Goal: Task Accomplishment & Management: Complete application form

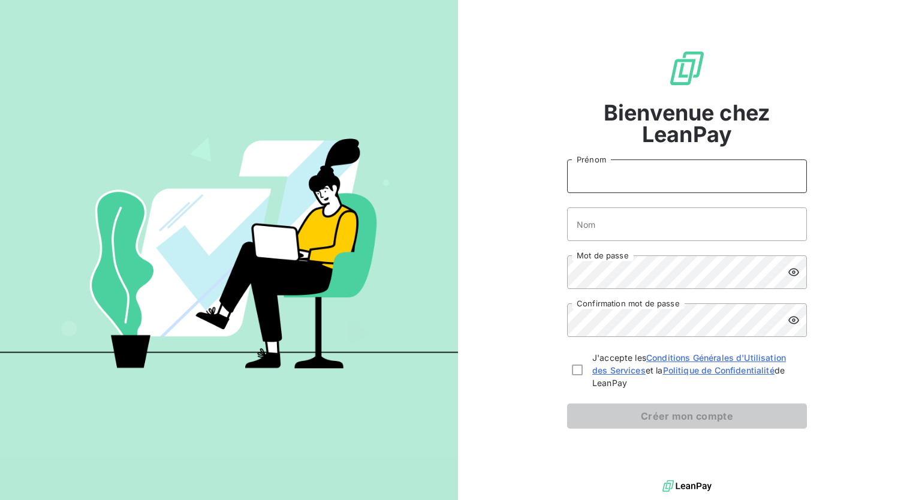
click at [607, 179] on input "Prénom" at bounding box center [687, 177] width 240 height 34
type input "[PERSON_NAME]"
click at [594, 227] on input "Nom" at bounding box center [687, 225] width 240 height 34
type input "CHAABI"
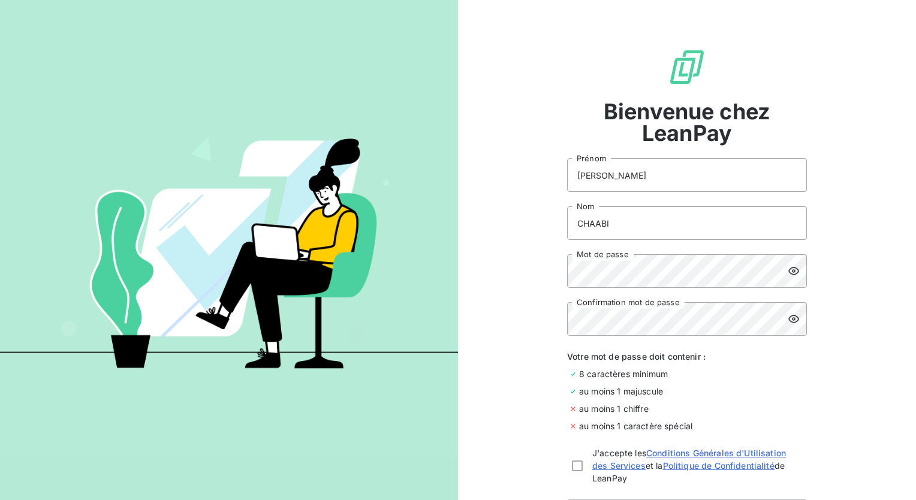
click at [789, 271] on icon at bounding box center [794, 271] width 11 height 8
click at [792, 271] on icon at bounding box center [794, 271] width 12 height 12
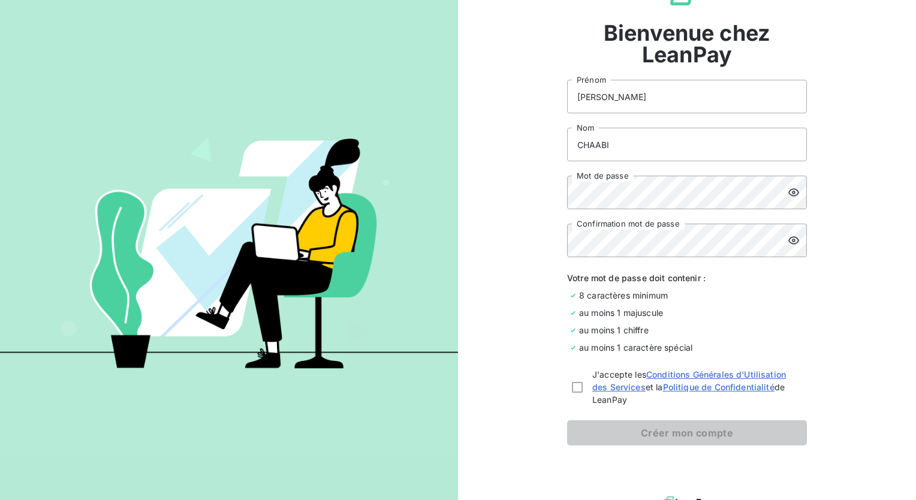
scroll to position [94, 0]
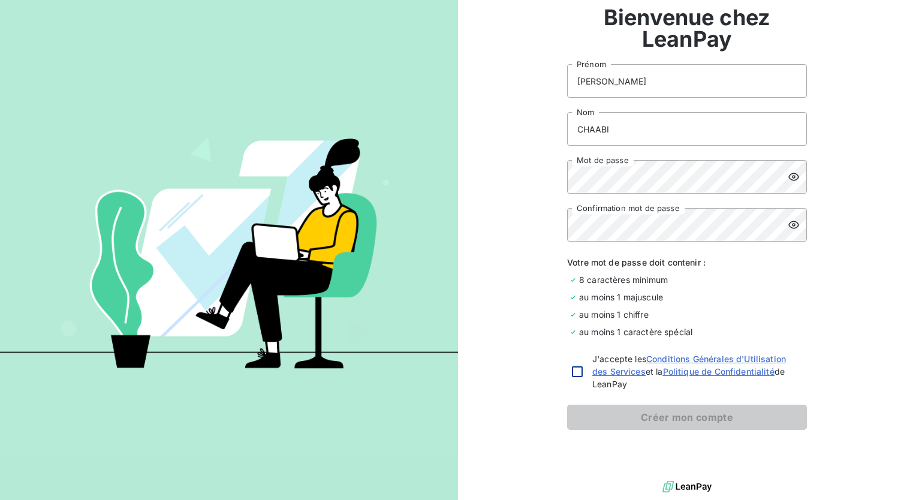
click at [575, 373] on div at bounding box center [577, 371] width 11 height 11
checkbox input "true"
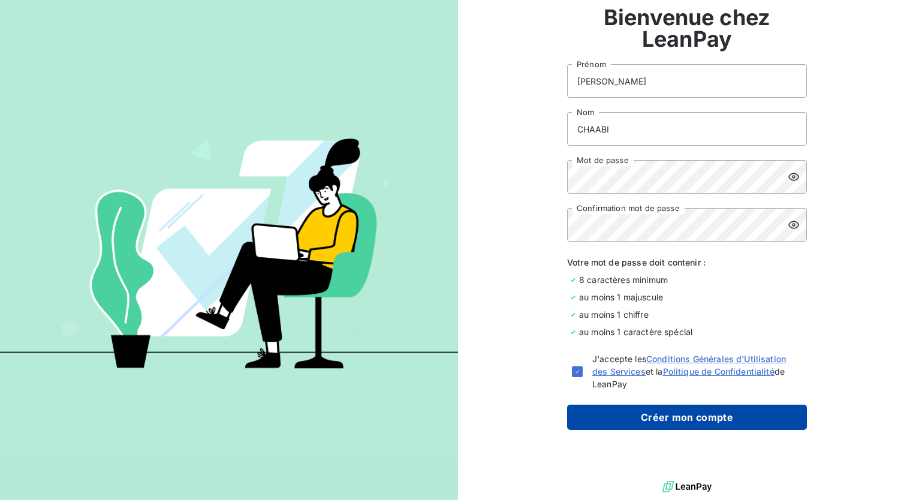
click at [621, 419] on button "Créer mon compte" at bounding box center [687, 417] width 240 height 25
